Goal: Task Accomplishment & Management: Manage account settings

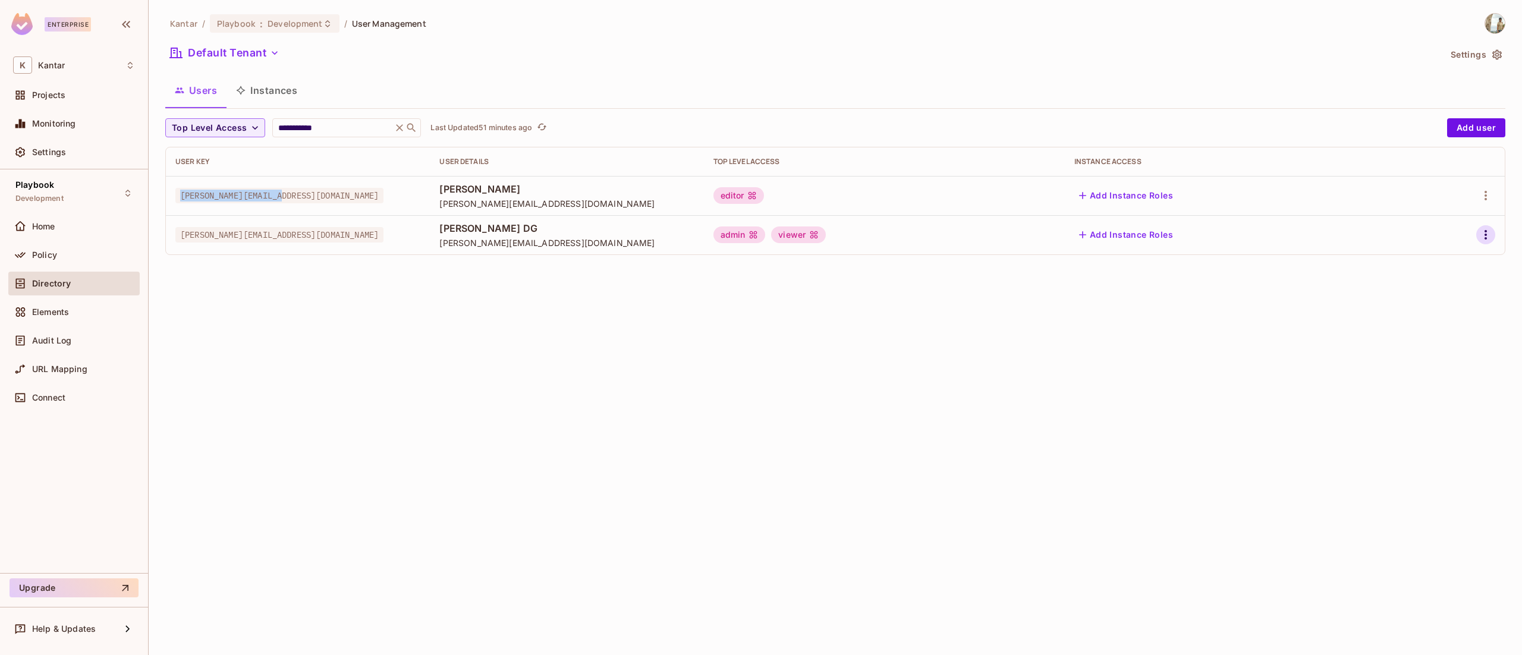
click at [1490, 228] on icon "button" at bounding box center [1486, 235] width 14 height 14
click at [1414, 266] on span "Edit" at bounding box center [1423, 262] width 23 height 19
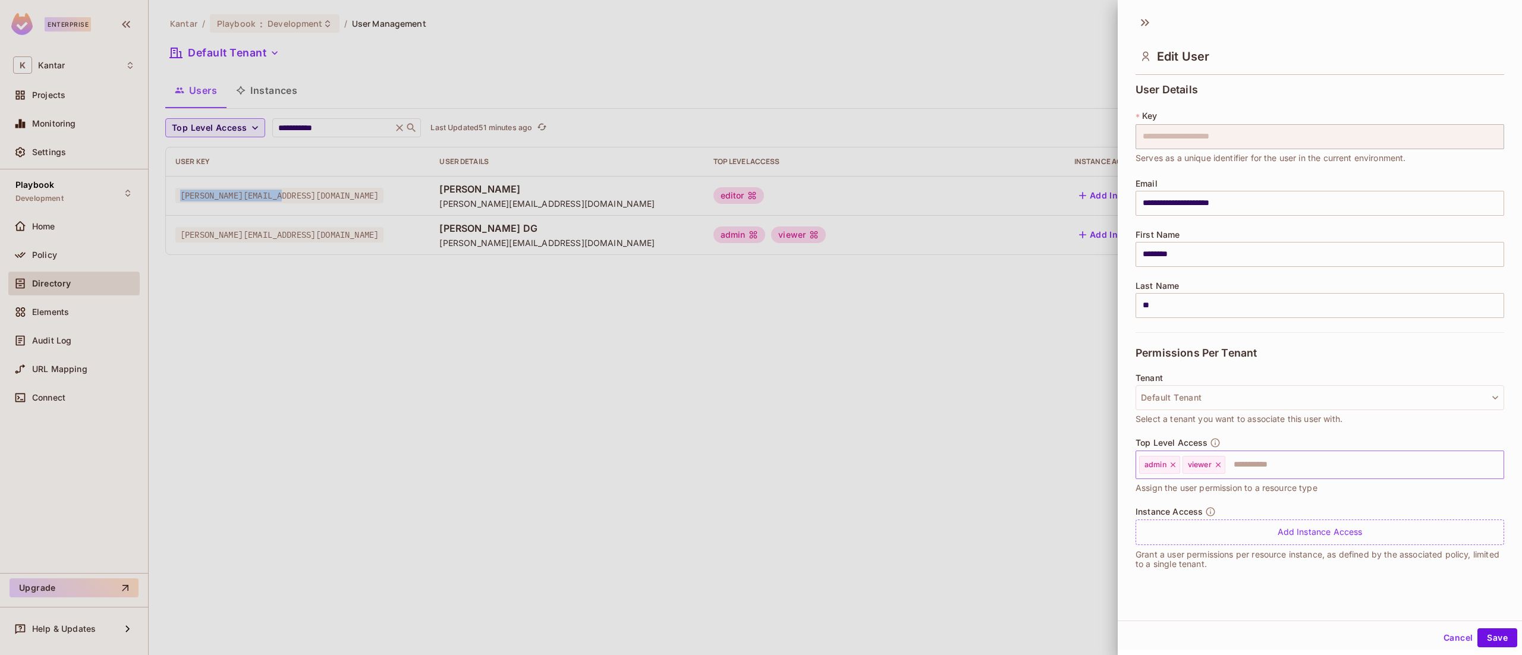
click at [1174, 463] on icon at bounding box center [1173, 465] width 8 height 8
click at [1480, 642] on button "Save" at bounding box center [1498, 638] width 40 height 19
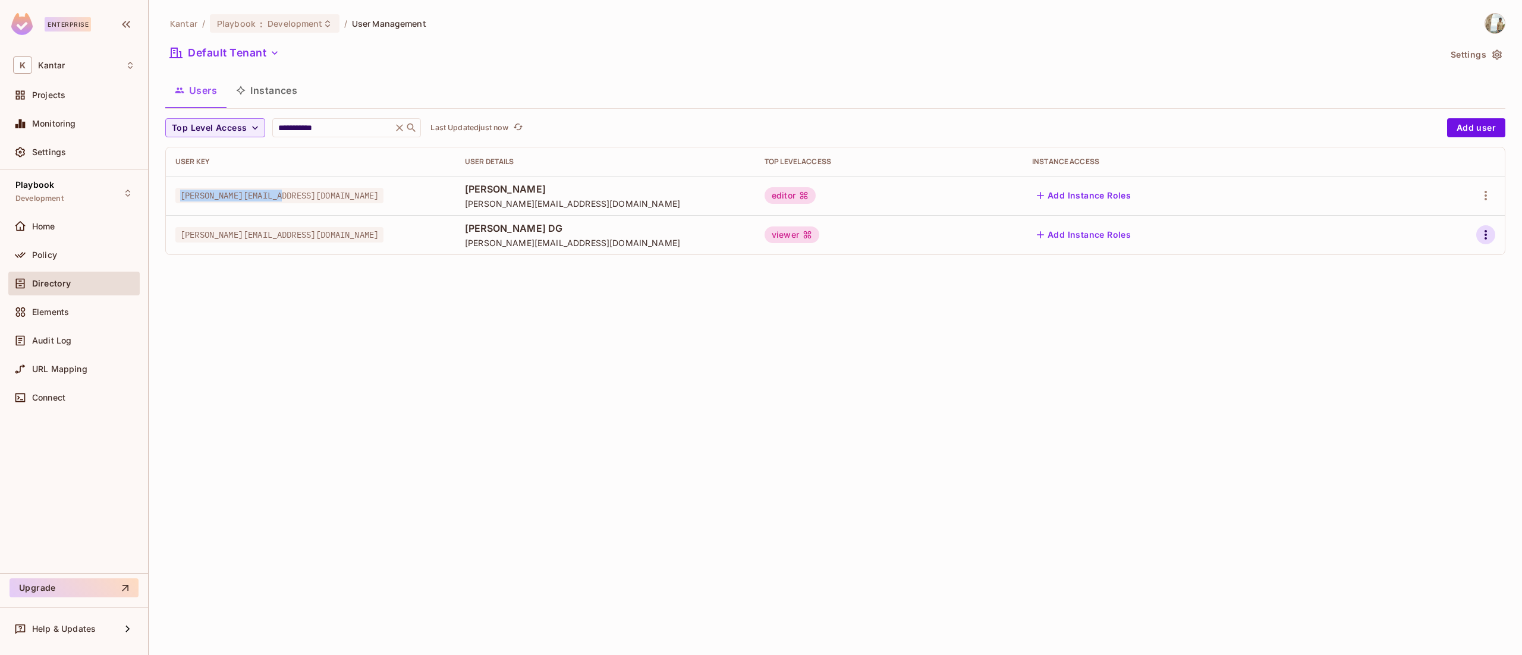
click at [1483, 232] on icon "button" at bounding box center [1486, 235] width 14 height 14
click at [1412, 262] on span "Edit" at bounding box center [1423, 262] width 23 height 19
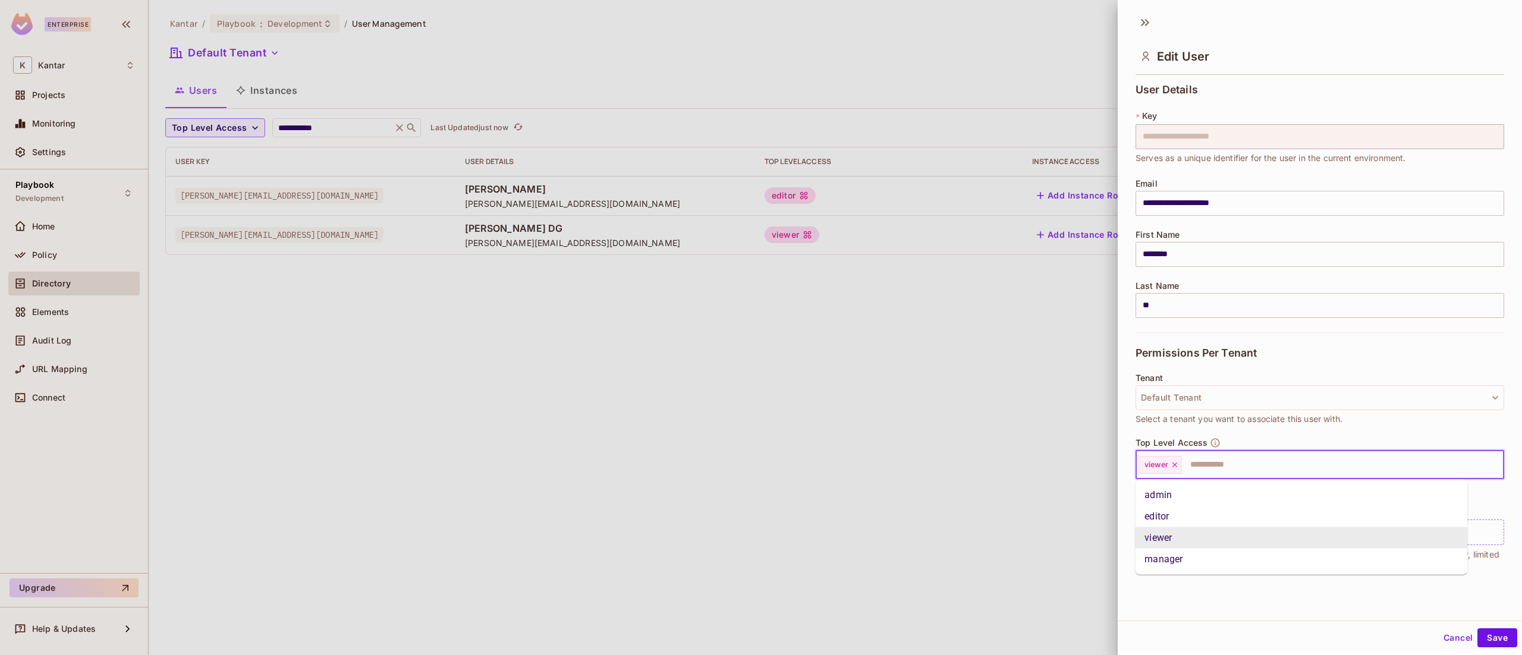
click at [1220, 470] on input "text" at bounding box center [1332, 465] width 298 height 24
click at [1198, 489] on li "admin" at bounding box center [1301, 495] width 332 height 21
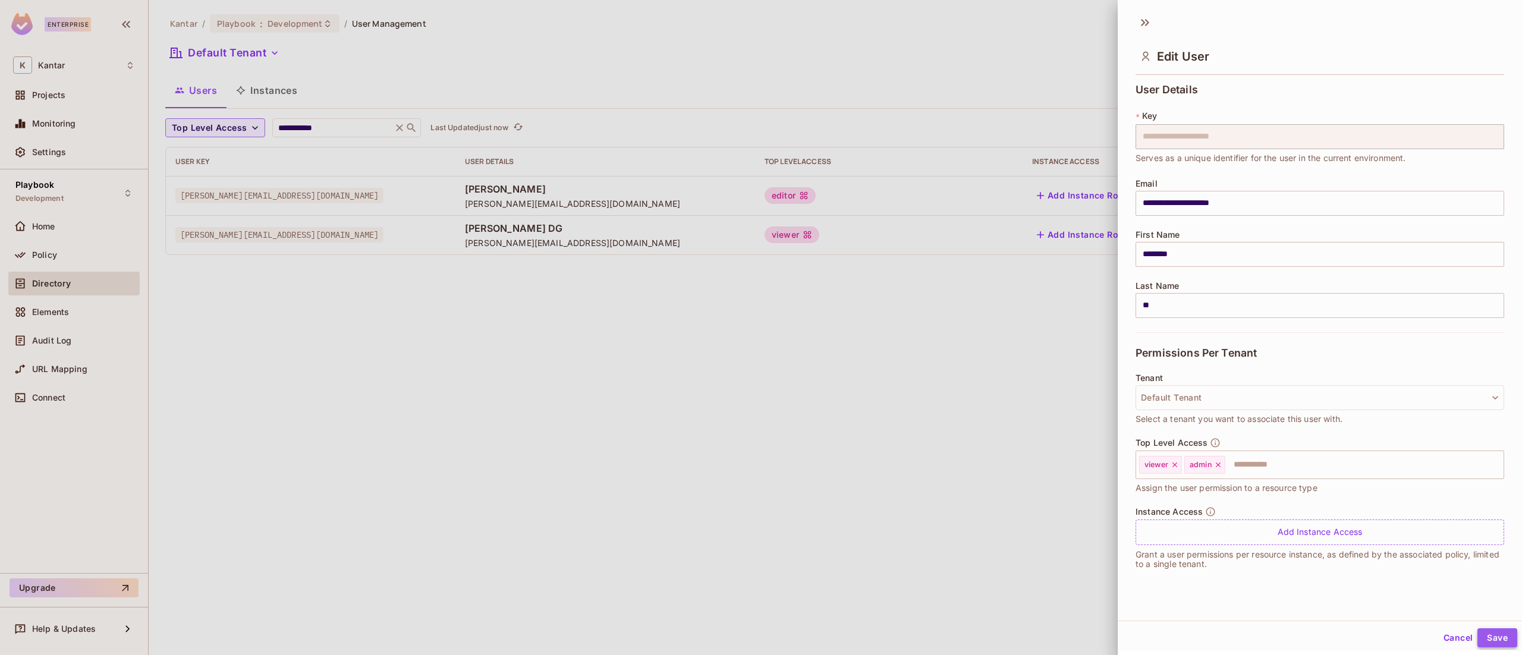
click at [1478, 637] on button "Save" at bounding box center [1498, 638] width 40 height 19
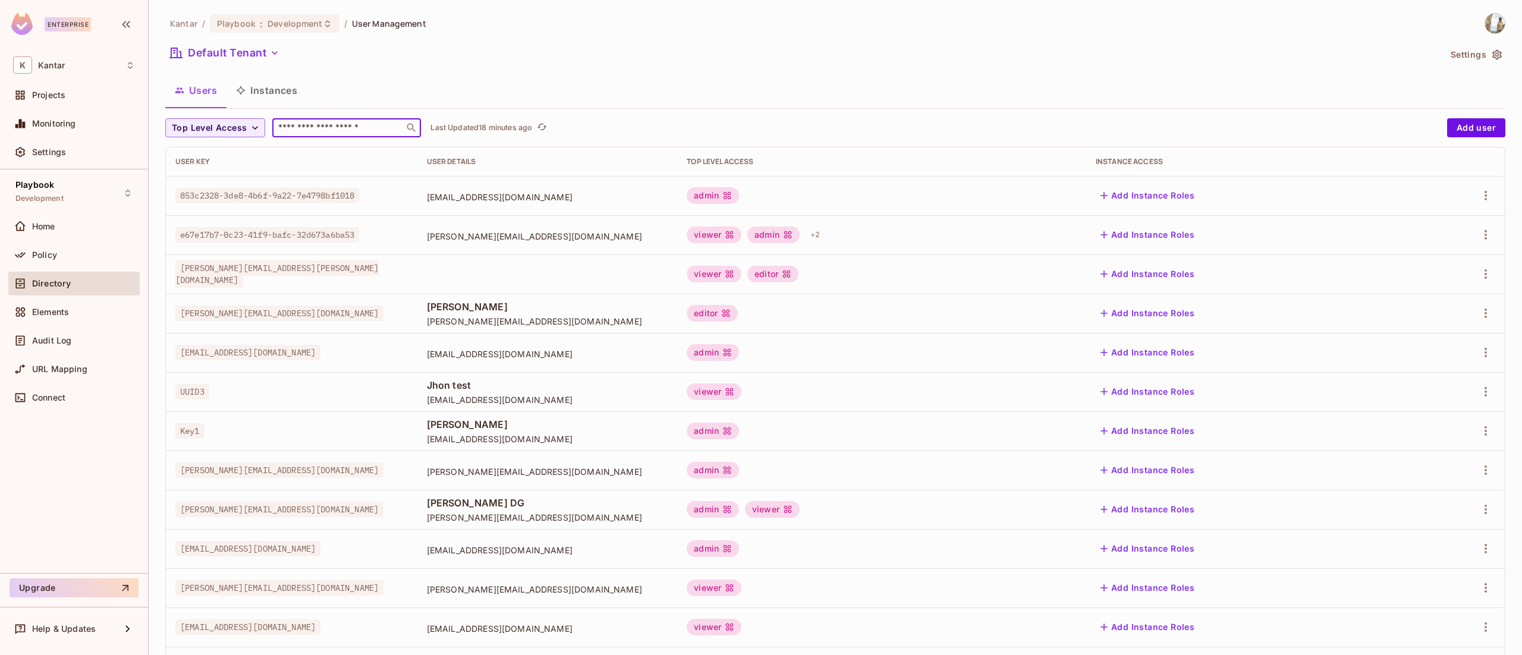
click at [362, 128] on input "text" at bounding box center [338, 128] width 125 height 12
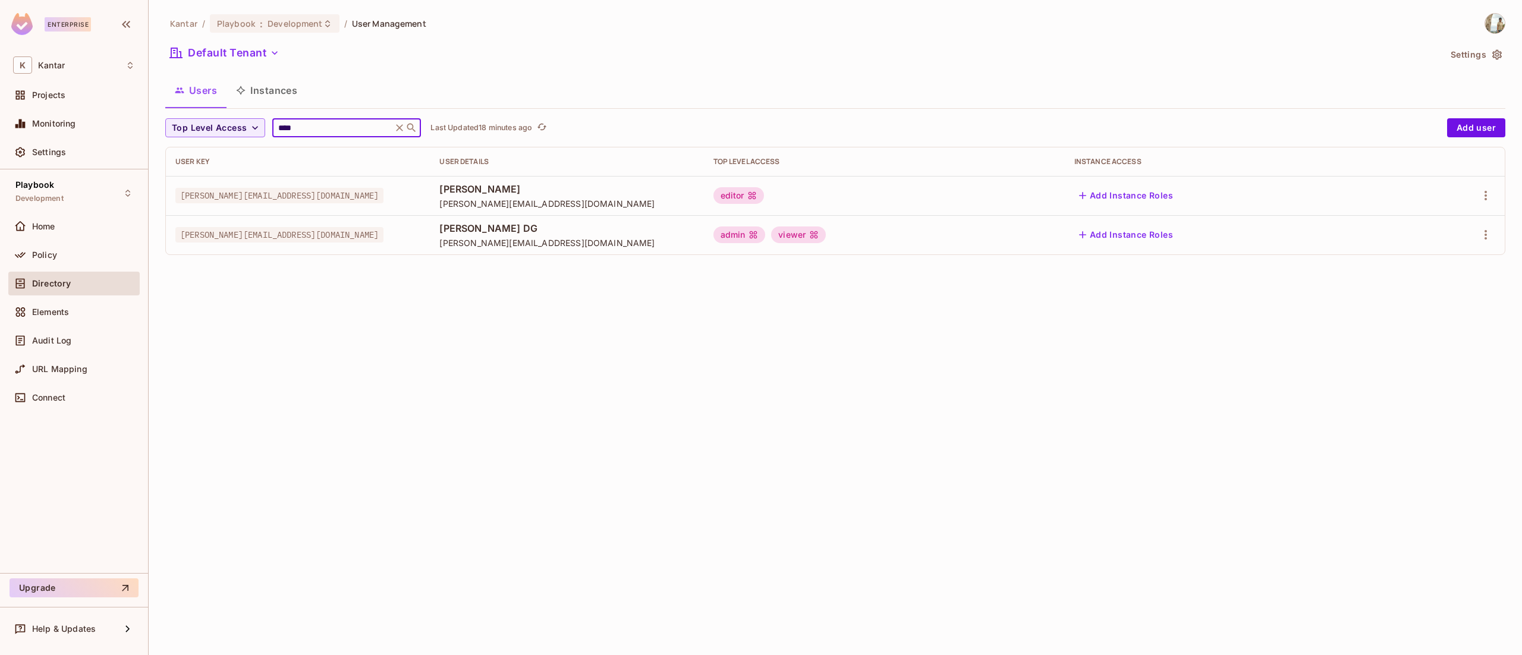
type input "****"
click at [338, 360] on div "Kantar / Playbook : Development / User Management Default Tenant Settings Users…" at bounding box center [836, 327] width 1374 height 655
drag, startPoint x: 300, startPoint y: 197, endPoint x: 169, endPoint y: 177, distance: 133.0
click at [169, 177] on td "[PERSON_NAME][EMAIL_ADDRESS][DOMAIN_NAME]" at bounding box center [298, 195] width 264 height 39
copy span "[PERSON_NAME][EMAIL_ADDRESS][DOMAIN_NAME]"
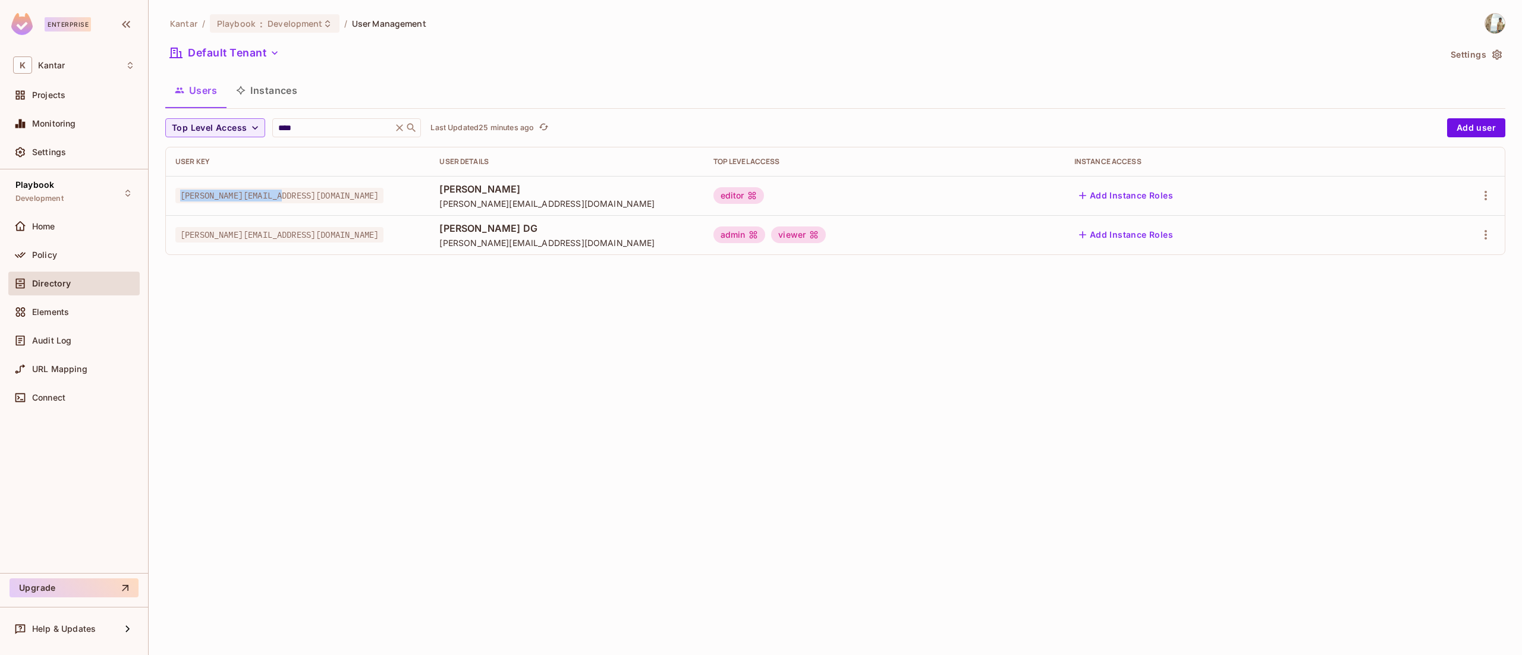
click at [253, 199] on span "[PERSON_NAME][EMAIL_ADDRESS][DOMAIN_NAME]" at bounding box center [279, 195] width 208 height 15
